Goal: Navigation & Orientation: Go to known website

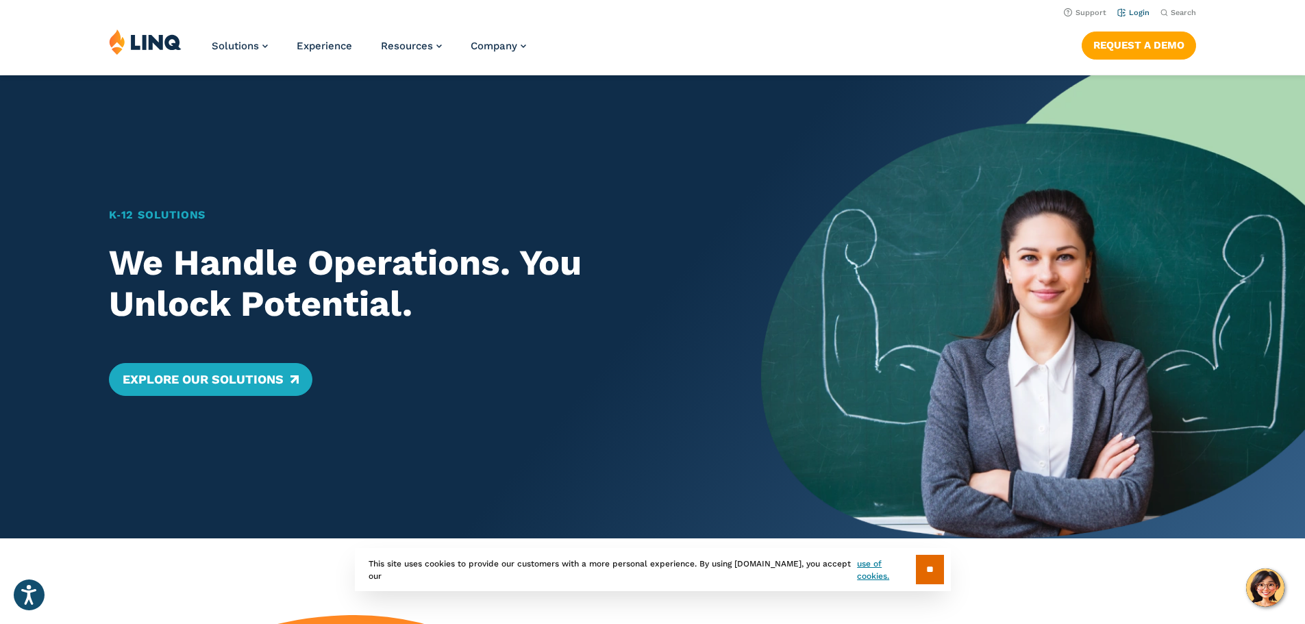
click at [1134, 13] on link "Login" at bounding box center [1133, 12] width 32 height 9
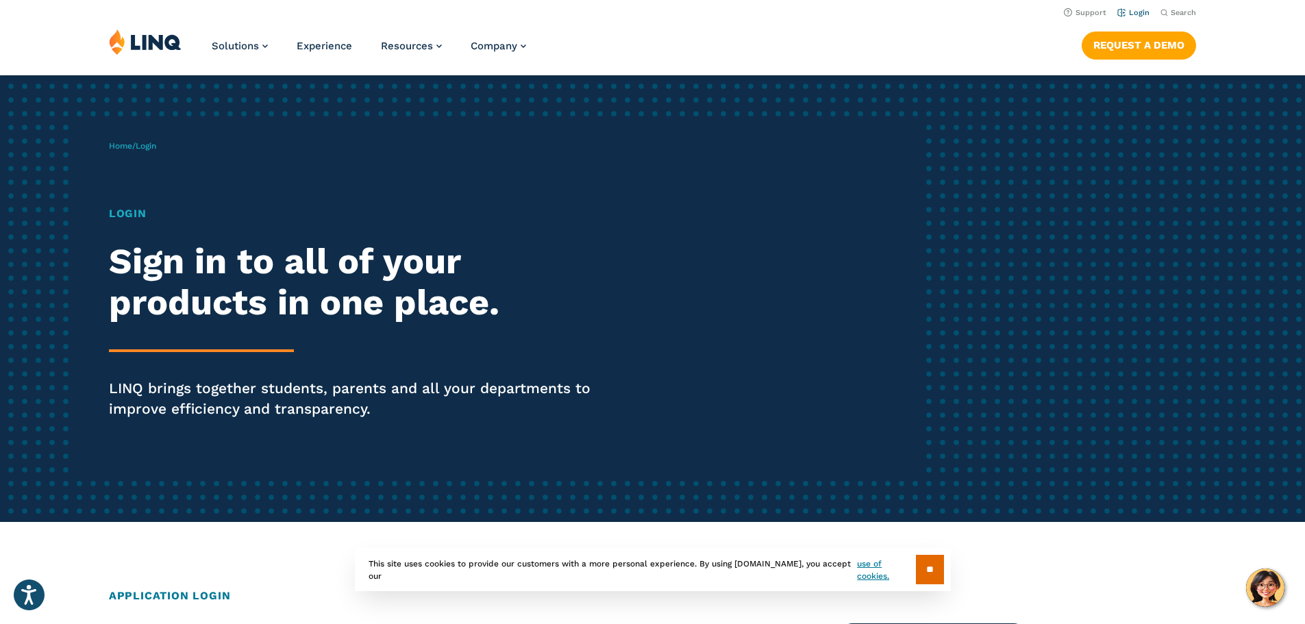
click at [1134, 12] on link "Login" at bounding box center [1133, 12] width 32 height 9
